Goal: Find specific page/section

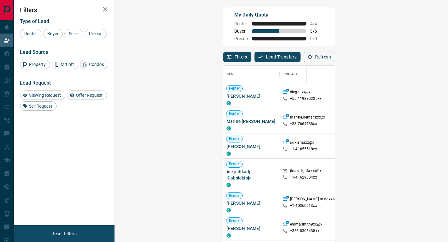
scroll to position [0, 0]
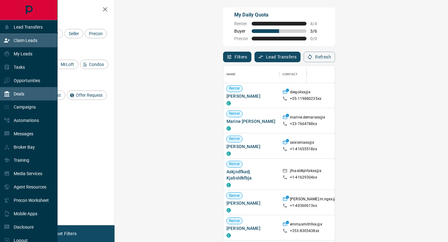
click at [16, 93] on p "Deals" at bounding box center [19, 94] width 11 height 5
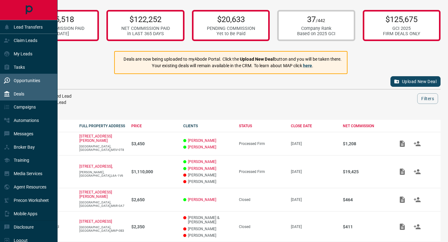
click at [18, 86] on div "Opportunities" at bounding box center [29, 80] width 58 height 13
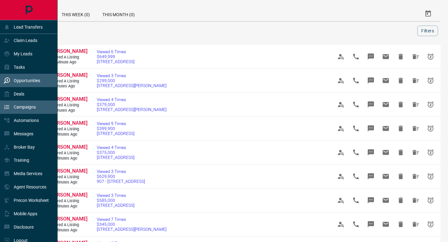
click at [2, 109] on div "Campaigns" at bounding box center [29, 107] width 58 height 13
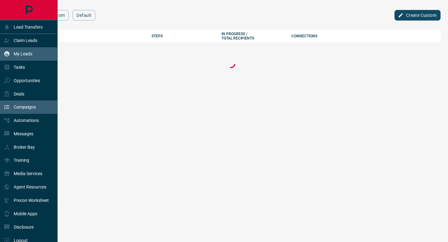
click at [50, 55] on div "My Leads" at bounding box center [29, 53] width 58 height 13
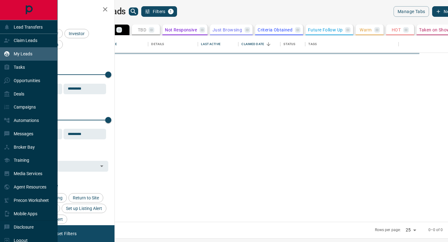
scroll to position [187, 331]
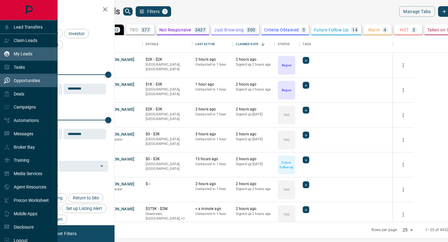
click at [41, 82] on div "Opportunities" at bounding box center [29, 80] width 58 height 13
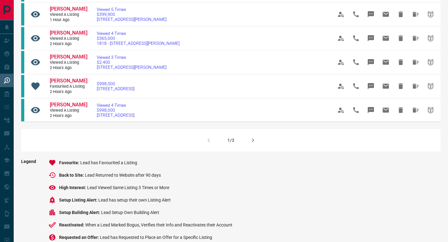
scroll to position [410, 0]
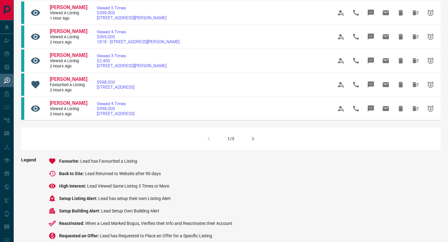
click at [256, 143] on icon "button" at bounding box center [252, 138] width 7 height 7
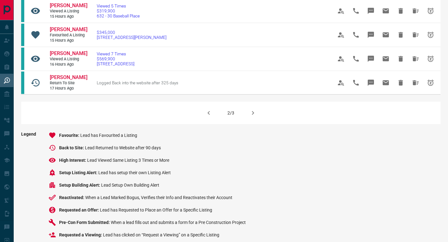
scroll to position [436, 0]
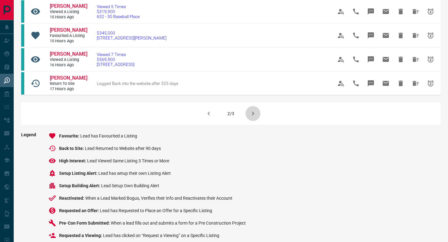
click at [253, 117] on icon "button" at bounding box center [252, 113] width 7 height 7
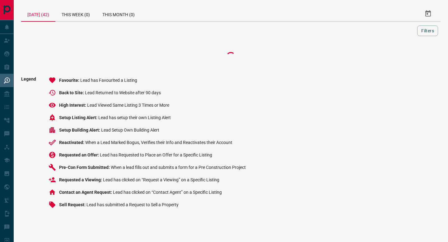
scroll to position [0, 0]
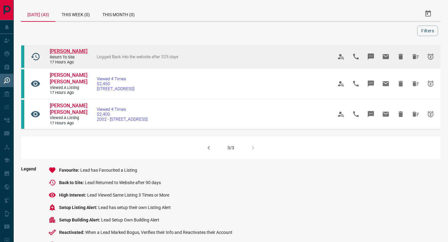
click at [68, 53] on span "[PERSON_NAME]" at bounding box center [69, 51] width 38 height 6
